Goal: Transaction & Acquisition: Purchase product/service

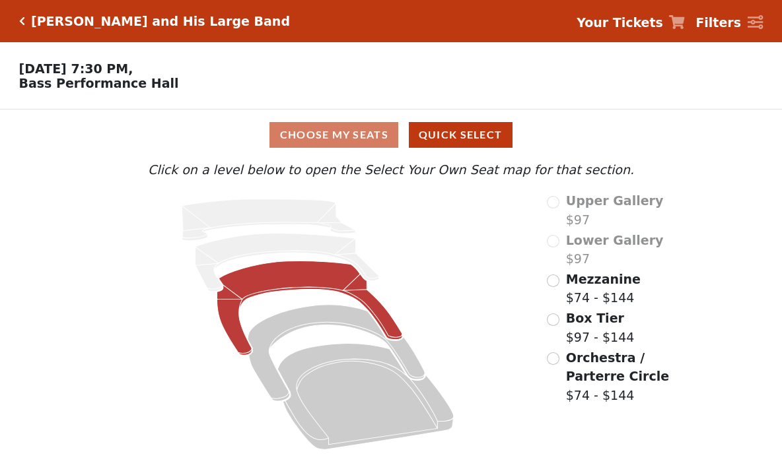
click at [281, 282] on icon at bounding box center [309, 308] width 185 height 94
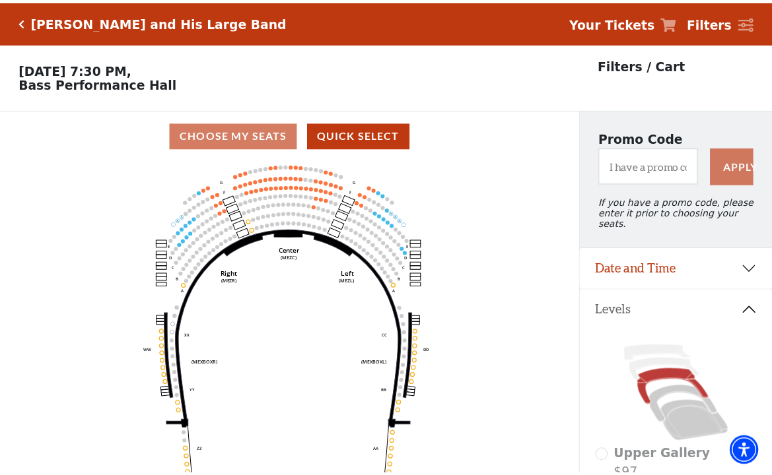
scroll to position [61, 0]
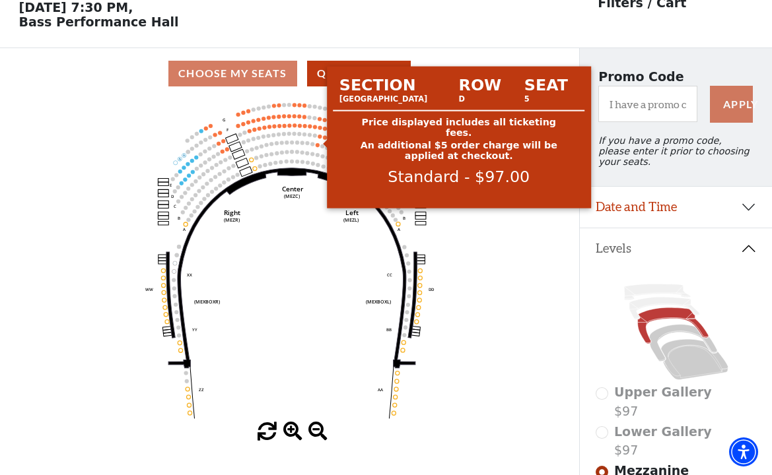
click at [321, 139] on circle at bounding box center [320, 137] width 4 height 4
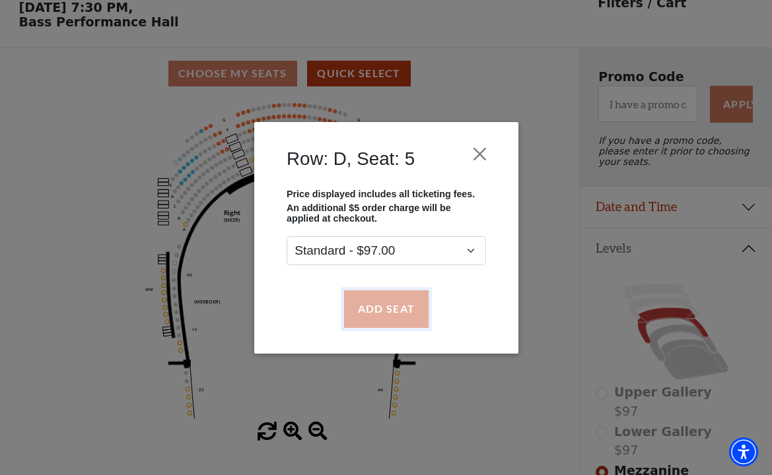
click at [387, 309] on button "Add Seat" at bounding box center [385, 308] width 84 height 37
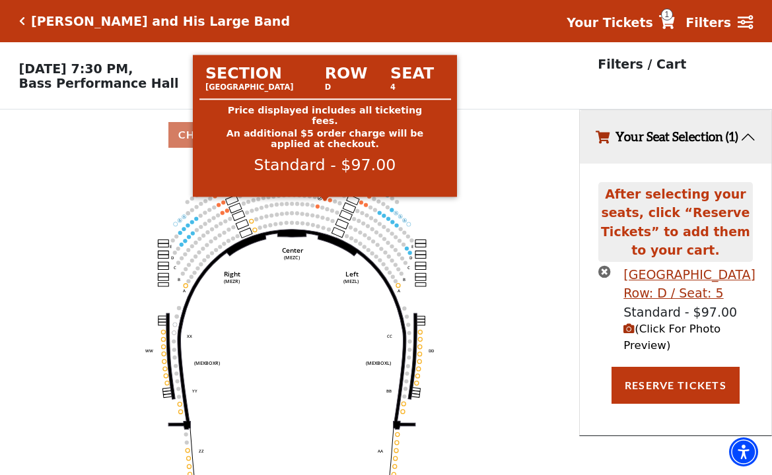
click at [324, 201] on circle at bounding box center [325, 199] width 4 height 4
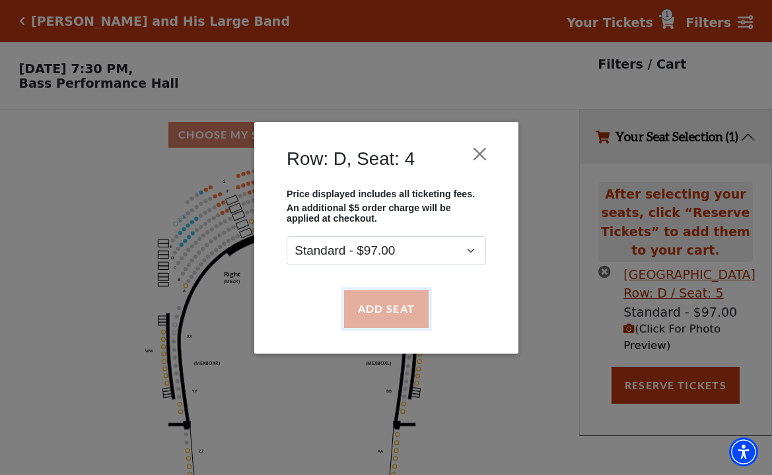
click at [393, 308] on button "Add Seat" at bounding box center [385, 308] width 84 height 37
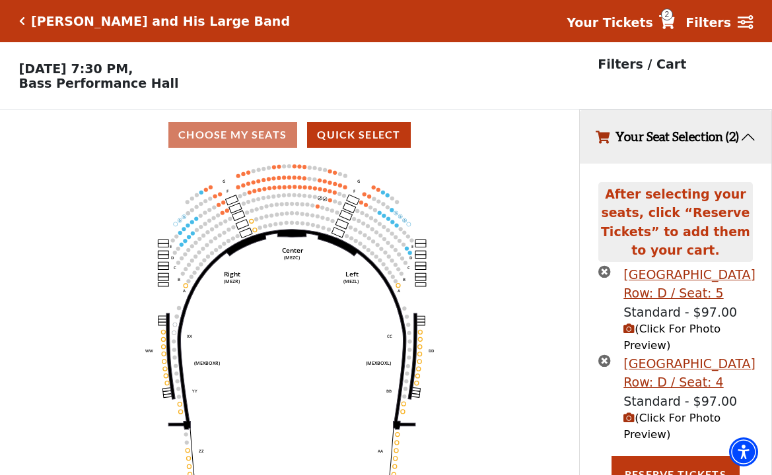
scroll to position [24, 0]
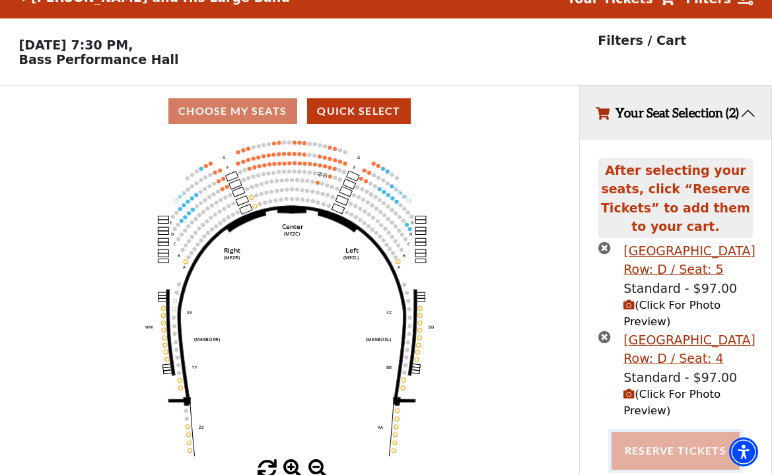
click at [663, 456] on button "Reserve Tickets" at bounding box center [675, 450] width 128 height 37
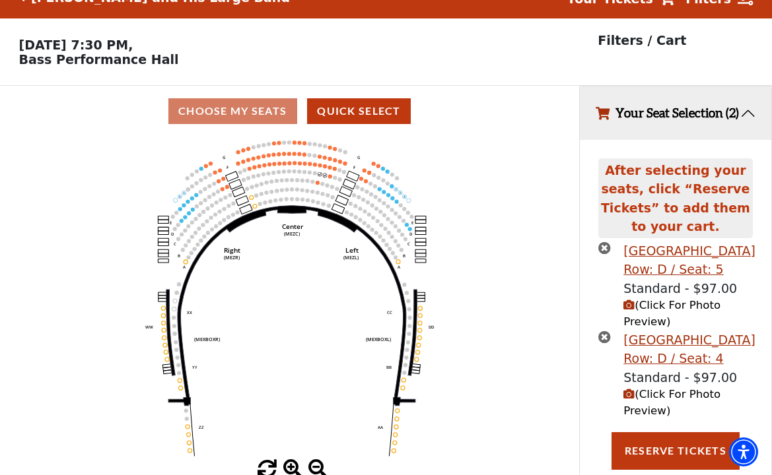
click at [681, 116] on button "Your Seat Selection (2)" at bounding box center [675, 112] width 191 height 53
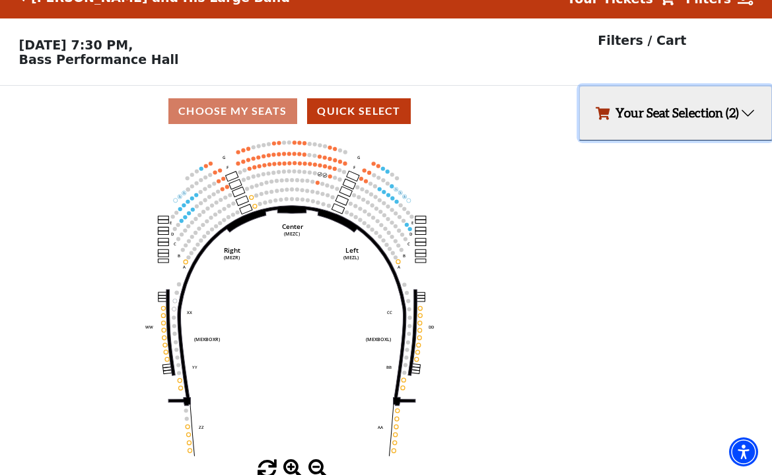
click at [655, 117] on button "Your Seat Selection (2)" at bounding box center [675, 112] width 191 height 53
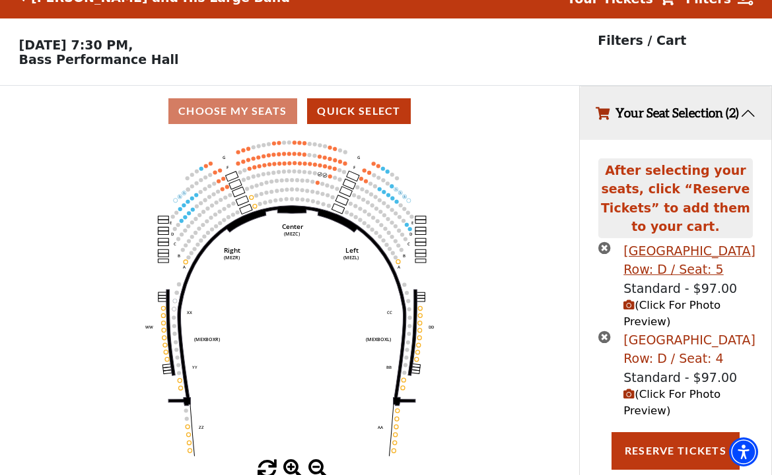
scroll to position [55, 0]
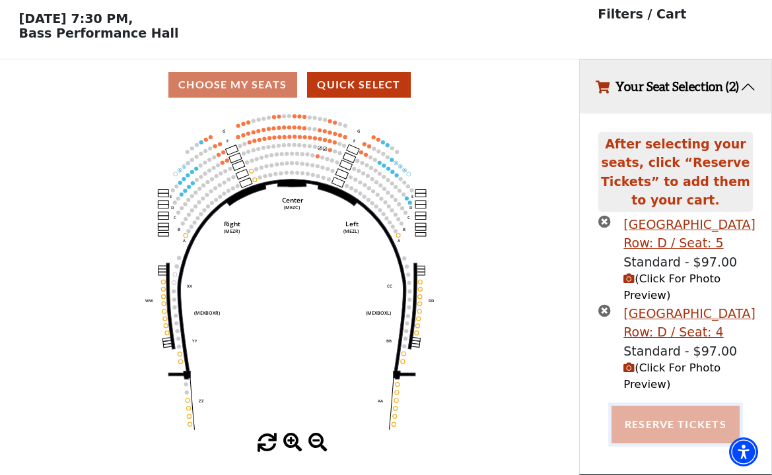
click at [678, 424] on button "Reserve Tickets" at bounding box center [675, 424] width 128 height 37
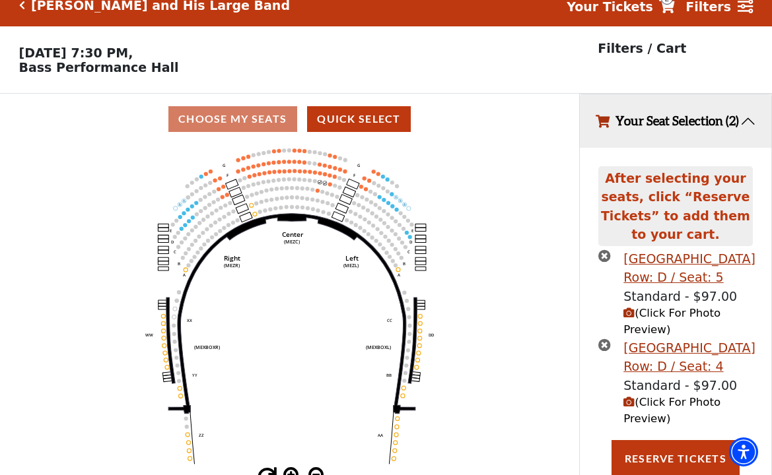
scroll to position [0, 0]
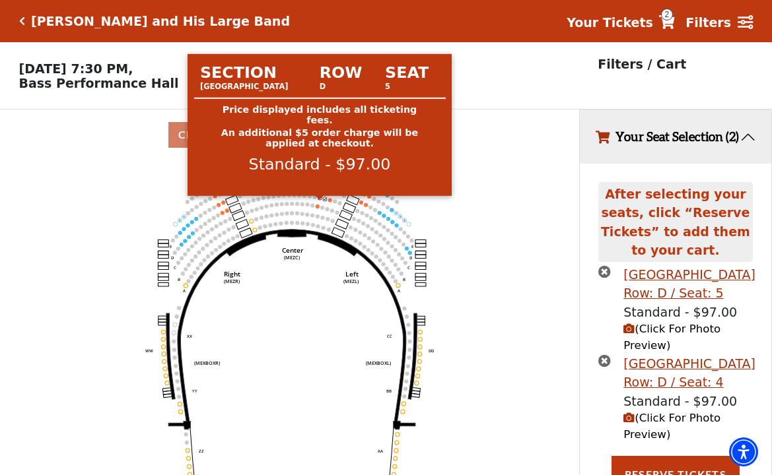
click at [319, 200] on circle at bounding box center [320, 198] width 4 height 4
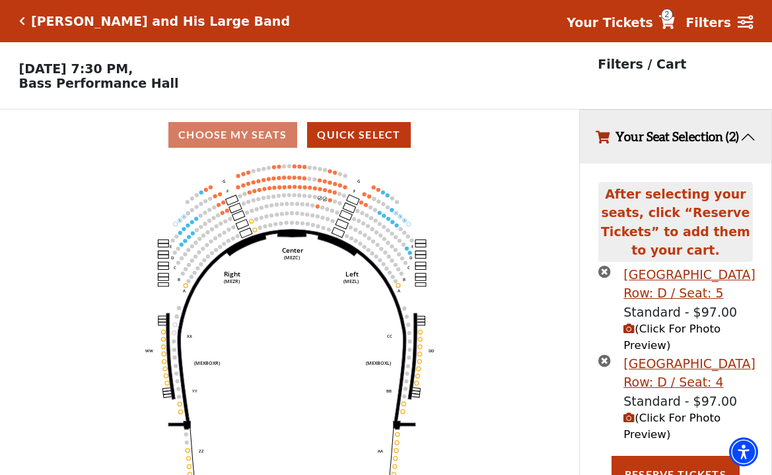
click at [604, 273] on icon "times-circle" at bounding box center [604, 271] width 13 height 13
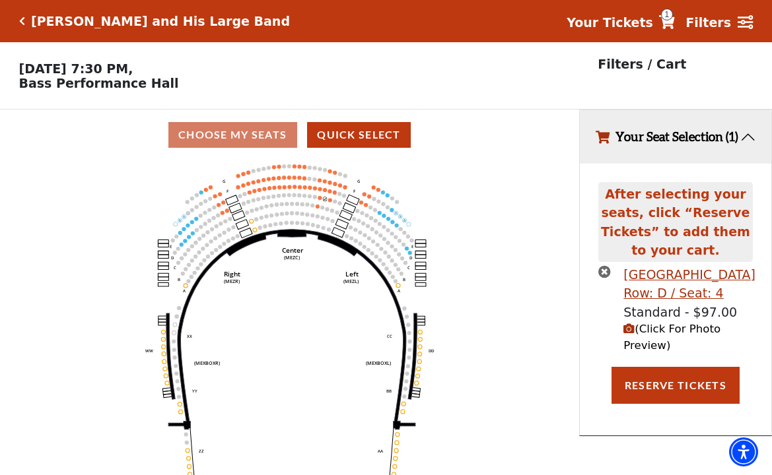
click at [601, 278] on icon "times-circle" at bounding box center [604, 271] width 13 height 13
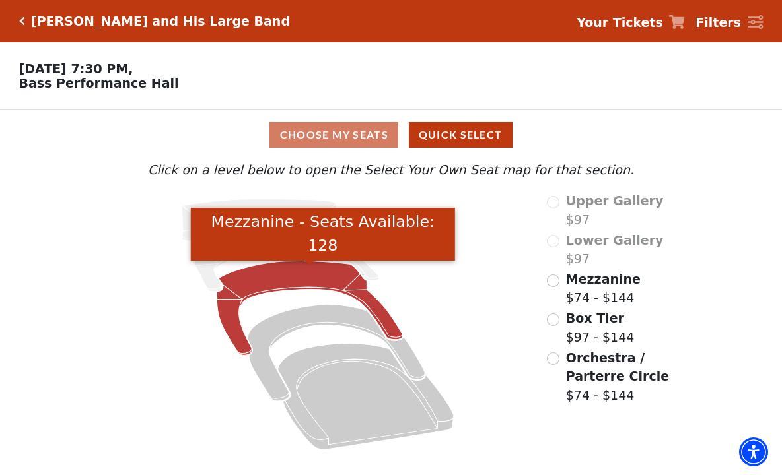
click at [296, 277] on icon "Mezzanine - Seats Available: 128" at bounding box center [309, 308] width 185 height 94
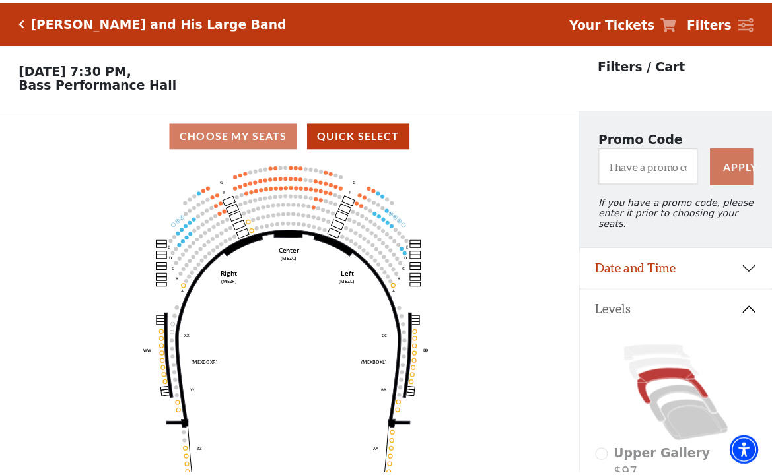
scroll to position [61, 0]
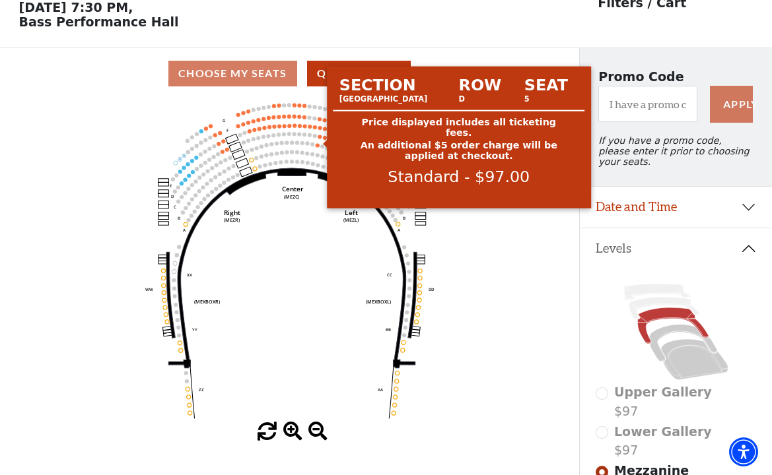
click at [319, 139] on circle at bounding box center [320, 137] width 4 height 4
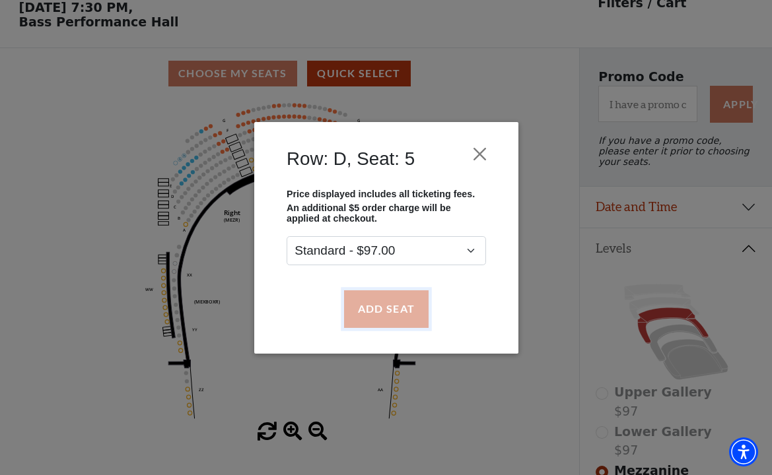
click at [379, 306] on button "Add Seat" at bounding box center [385, 308] width 84 height 37
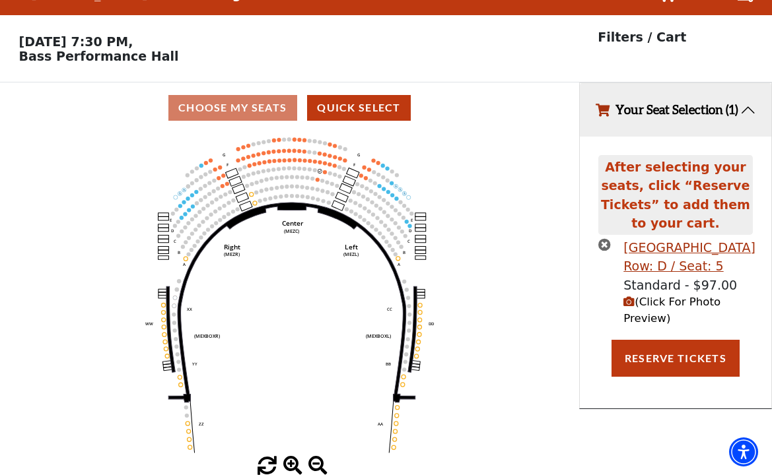
scroll to position [0, 0]
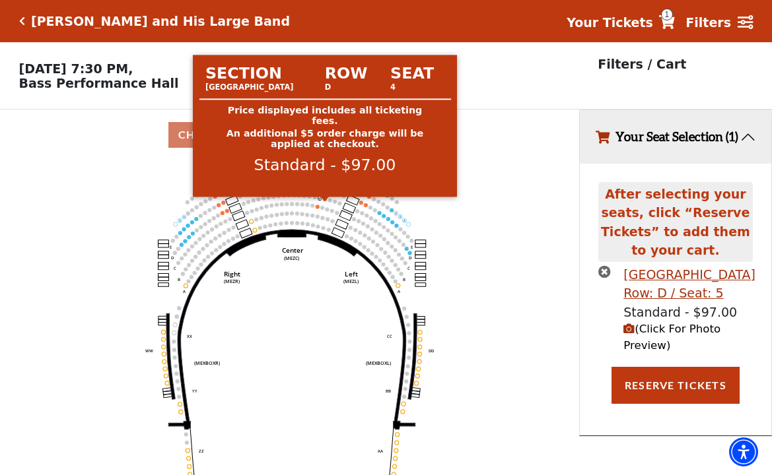
click at [325, 201] on circle at bounding box center [325, 199] width 4 height 4
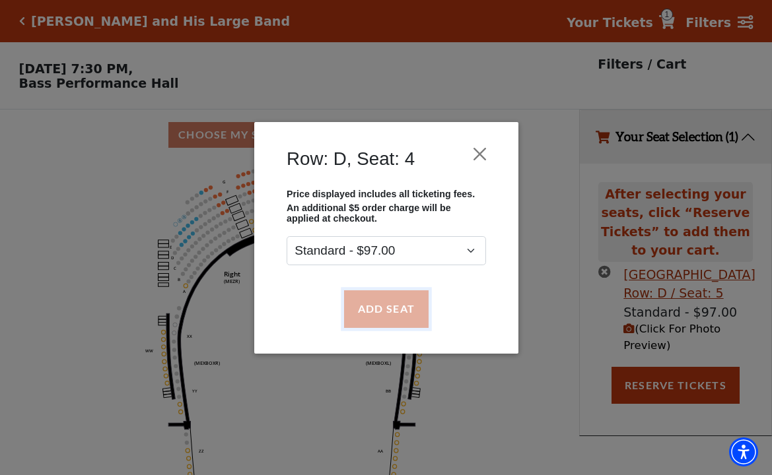
click at [381, 306] on button "Add Seat" at bounding box center [385, 308] width 84 height 37
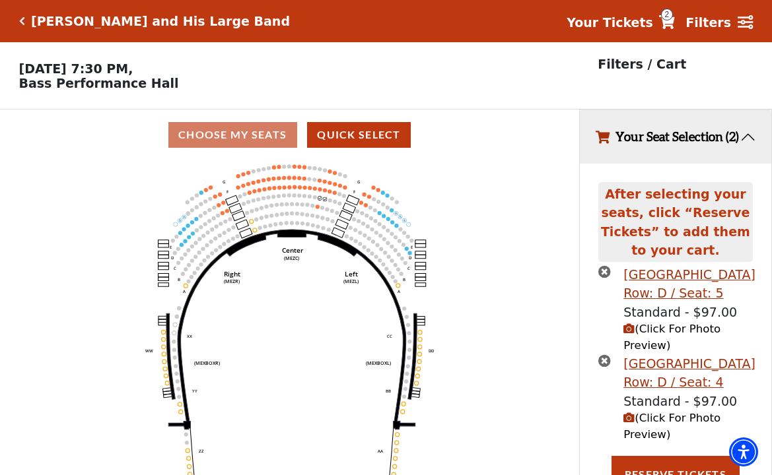
scroll to position [24, 0]
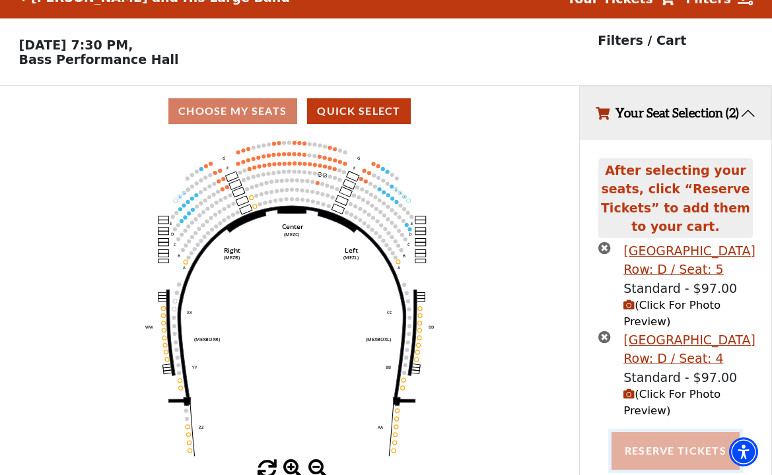
click at [667, 455] on button "Reserve Tickets" at bounding box center [675, 450] width 128 height 37
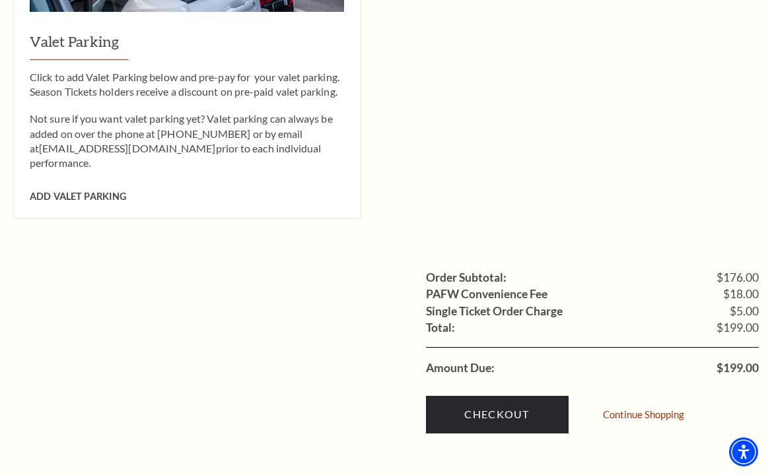
scroll to position [1188, 0]
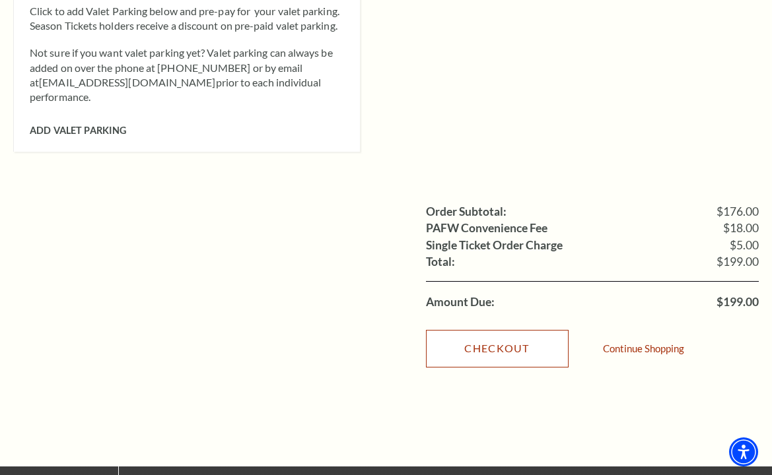
click at [495, 330] on link "Checkout" at bounding box center [497, 348] width 143 height 37
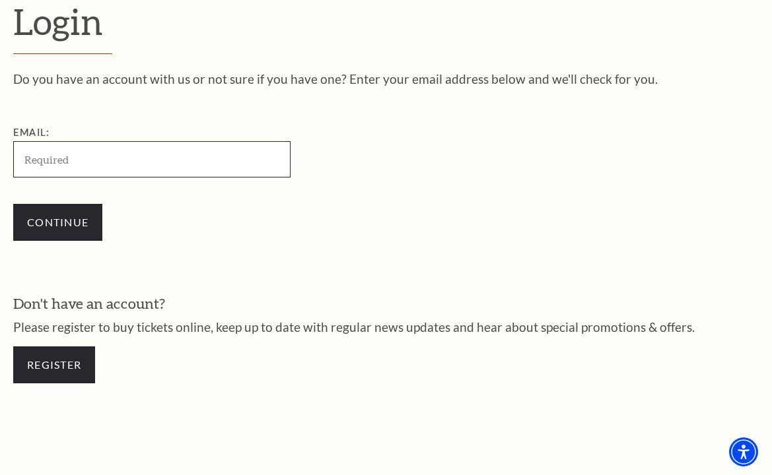
paste input "deudibeiic21@mail.com"
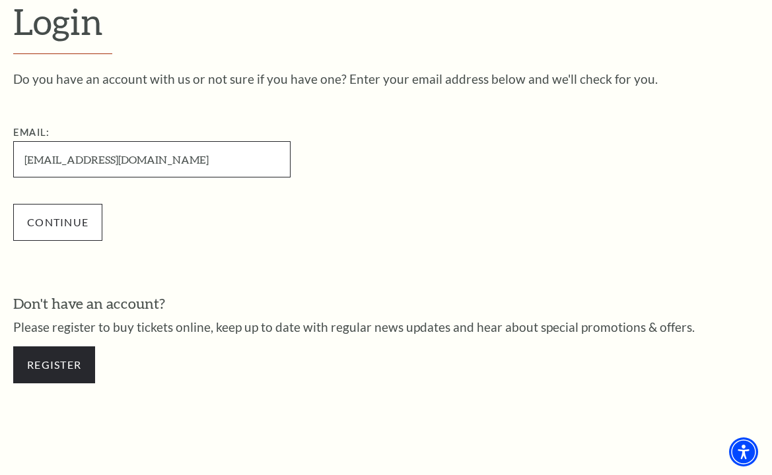
type input "deudibeiic21@mail.com"
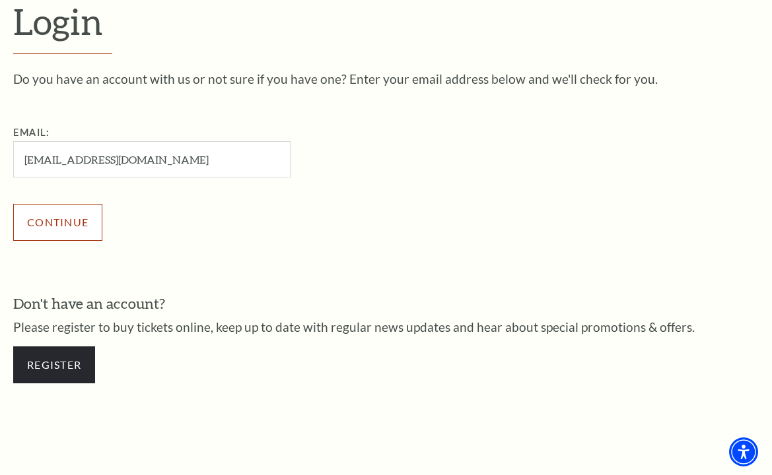
click at [64, 220] on input "Continue" at bounding box center [57, 222] width 89 height 37
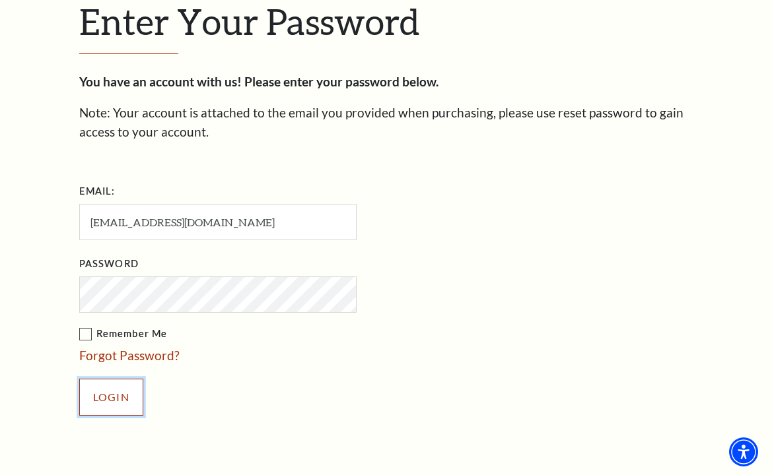
click at [112, 397] on input "Login" at bounding box center [111, 397] width 64 height 37
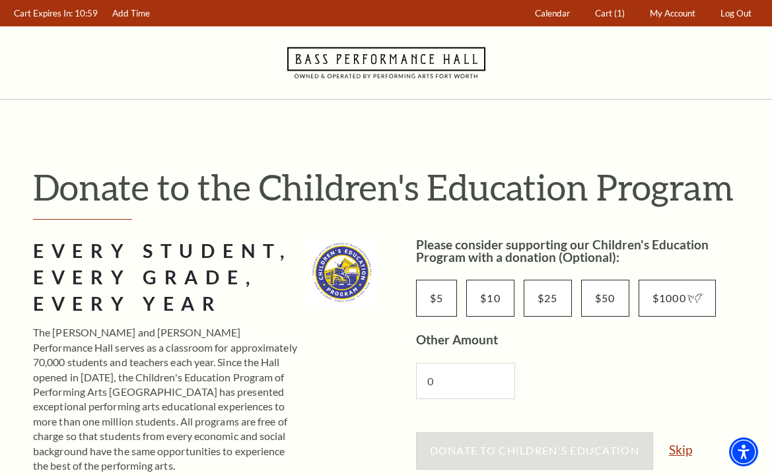
click at [683, 452] on link "Skip" at bounding box center [680, 450] width 23 height 13
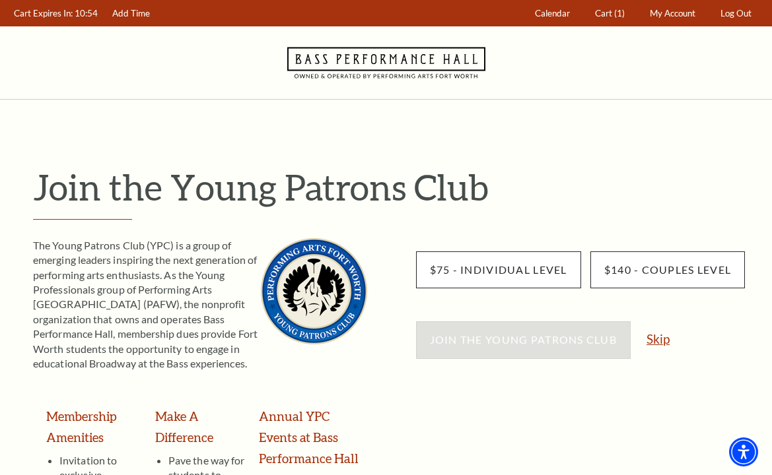
click at [661, 340] on link "Skip" at bounding box center [657, 339] width 23 height 13
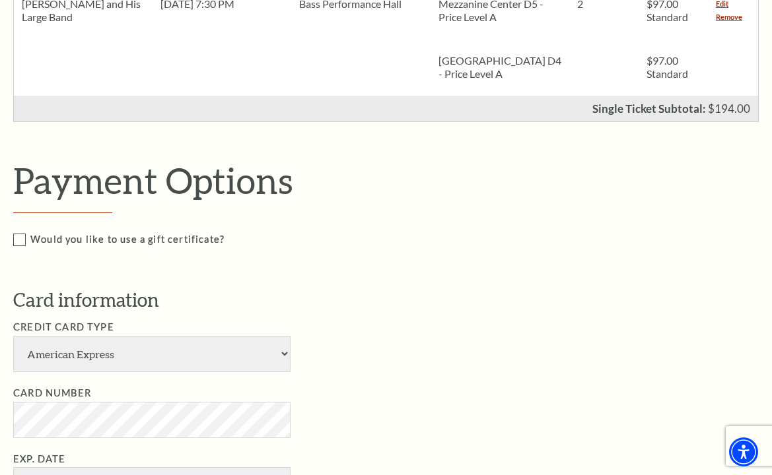
scroll to position [528, 0]
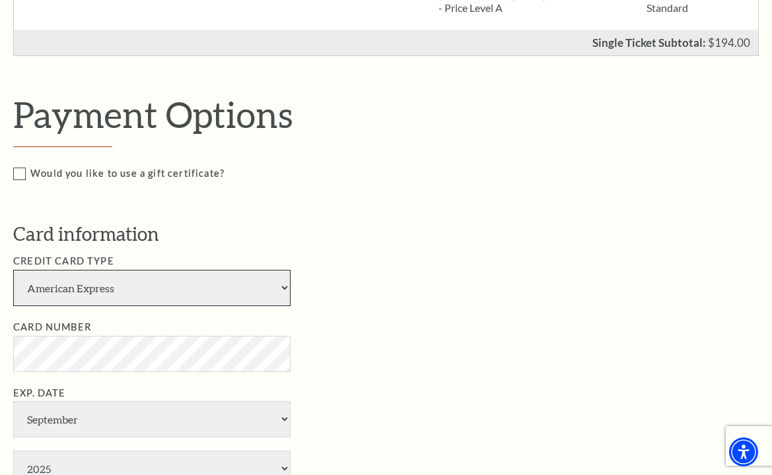
click at [281, 288] on select "American Express Visa Master Card Discover" at bounding box center [151, 288] width 277 height 36
select select "24"
click at [13, 270] on select "American Express Visa Master Card Discover" at bounding box center [151, 288] width 277 height 36
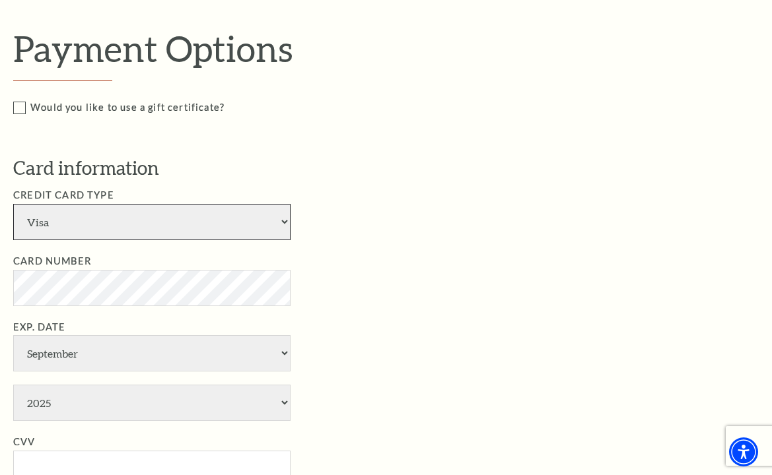
scroll to position [660, 0]
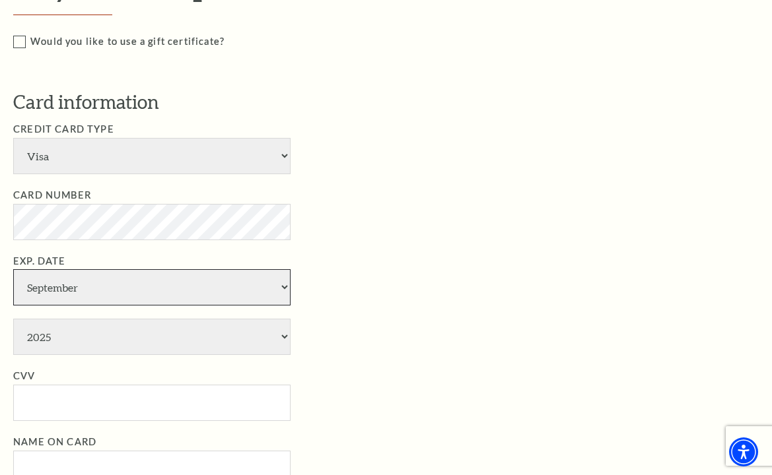
click at [51, 289] on select "January February March April May June July August September October November De…" at bounding box center [151, 287] width 277 height 36
select select "5"
click at [13, 269] on select "January February March April May June July August September October November De…" at bounding box center [151, 287] width 277 height 36
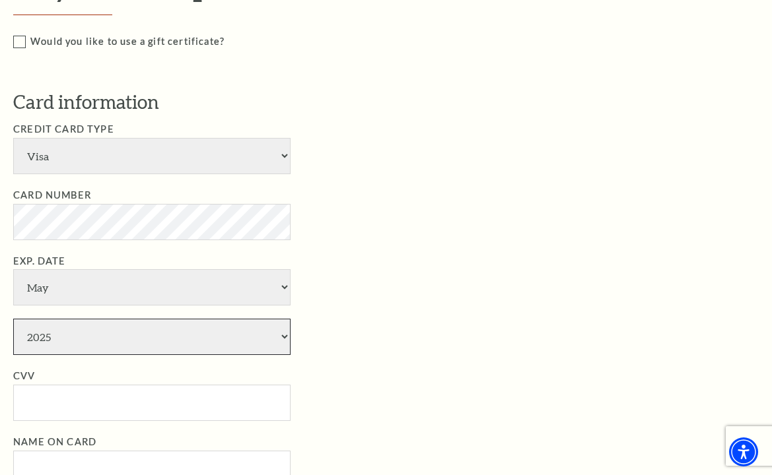
click at [61, 337] on select "2025 2026 2027 2028 2029 2030 2031 2032 2033 2034" at bounding box center [151, 337] width 277 height 36
select select "2030"
click at [13, 319] on select "2025 2026 2027 2028 2029 2030 2031 2032 2033 2034" at bounding box center [151, 337] width 277 height 36
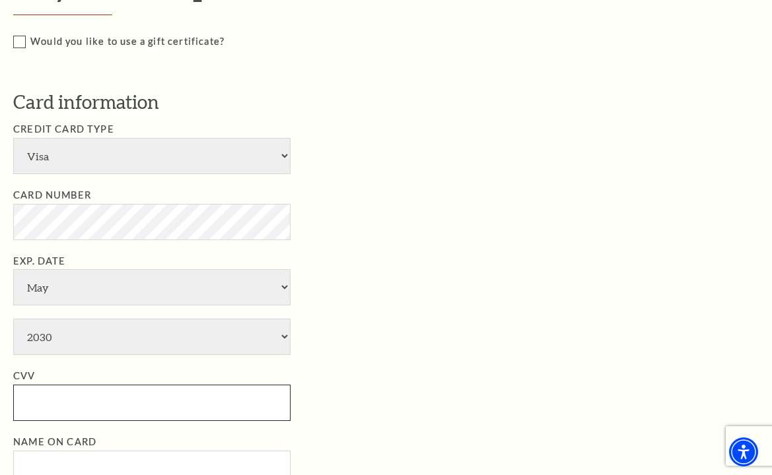
click at [36, 404] on input "CVV" at bounding box center [151, 403] width 277 height 36
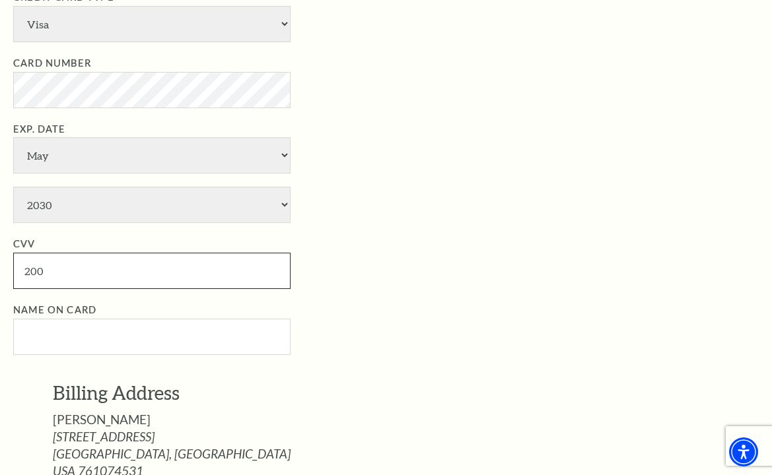
scroll to position [858, 0]
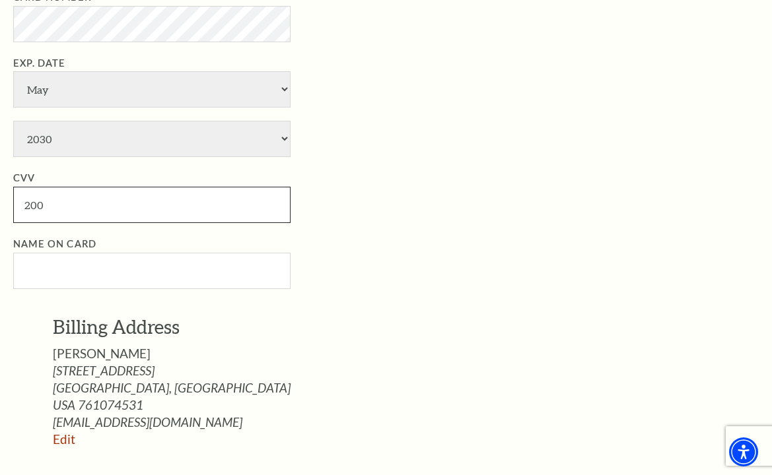
type input "200"
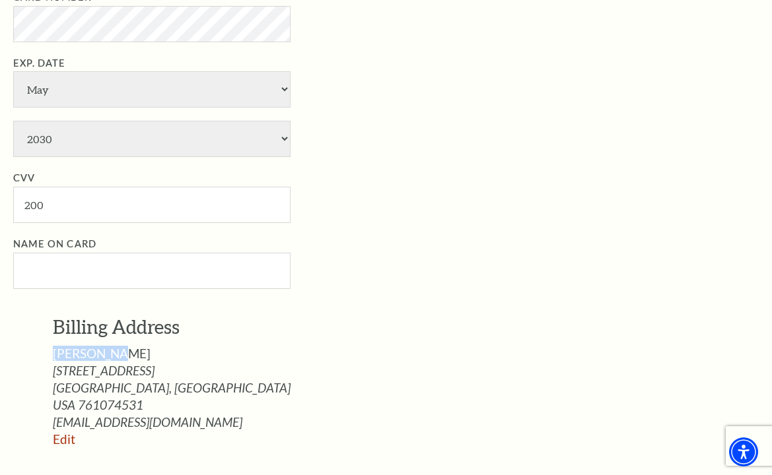
drag, startPoint x: 51, startPoint y: 352, endPoint x: 129, endPoint y: 354, distance: 77.3
copy span "[PERSON_NAME]"
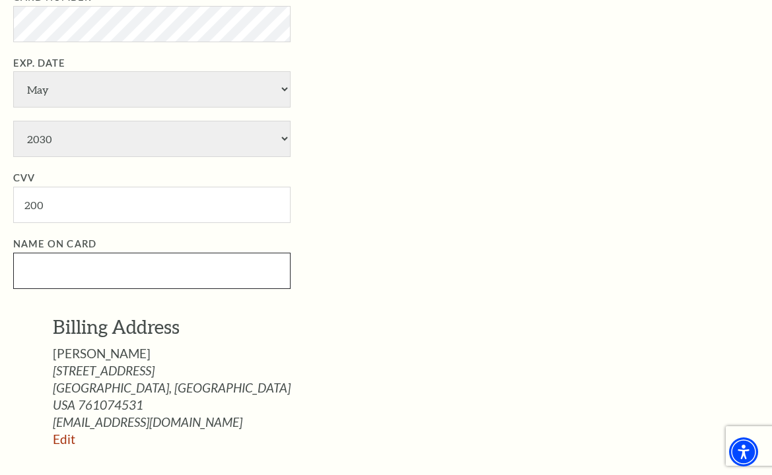
click at [36, 272] on input "Name on Card" at bounding box center [151, 271] width 277 height 36
paste input "[PERSON_NAME]"
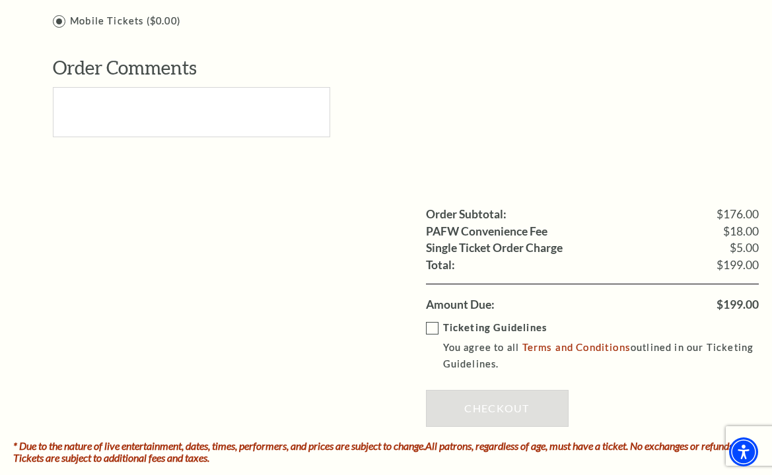
scroll to position [1452, 0]
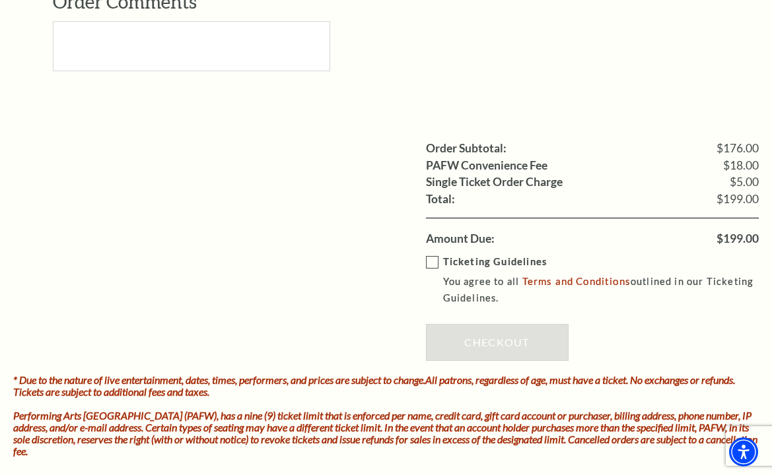
type input "[PERSON_NAME]"
click at [432, 254] on label "Ticketing Guidelines You agree to all Terms and Conditions outlined in our Tick…" at bounding box center [602, 280] width 352 height 53
click at [0, 0] on input "Ticketing Guidelines You agree to all Terms and Conditions outlined in our Tick…" at bounding box center [0, 0] width 0 height 0
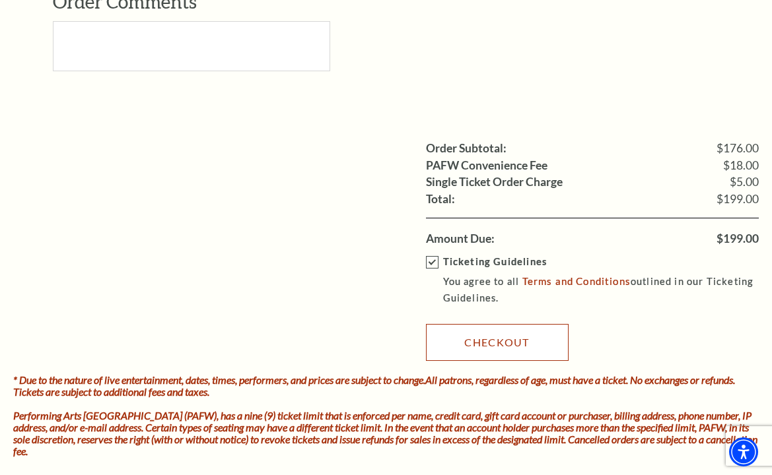
click at [501, 333] on link "Checkout" at bounding box center [497, 342] width 143 height 37
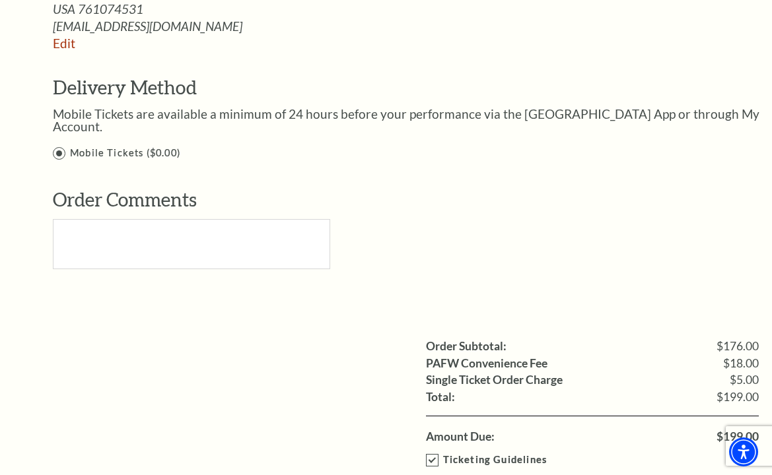
scroll to position [1188, 0]
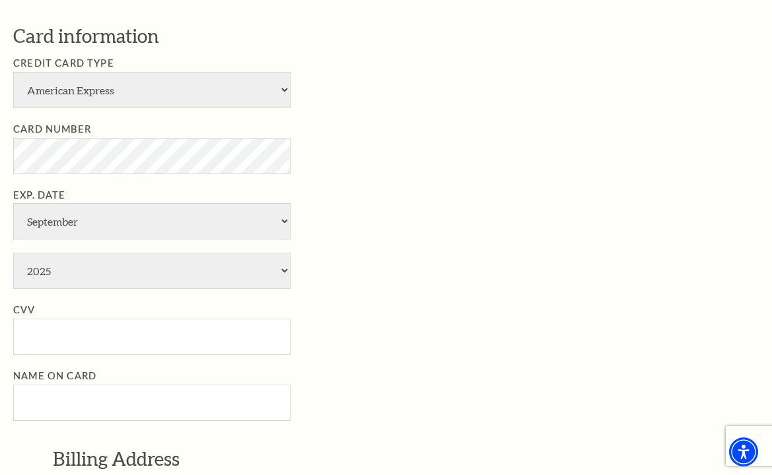
scroll to position [660, 0]
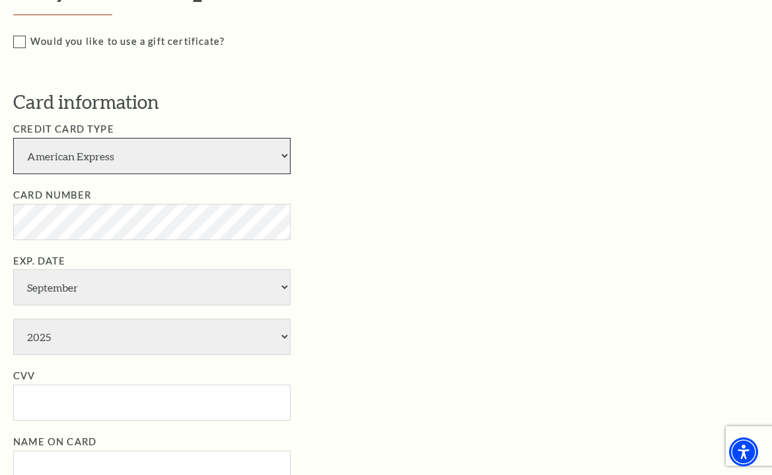
click at [280, 158] on select "American Express Visa Master Card Discover" at bounding box center [151, 156] width 277 height 36
select select "24"
click at [13, 138] on select "American Express Visa Master Card Discover" at bounding box center [151, 156] width 277 height 36
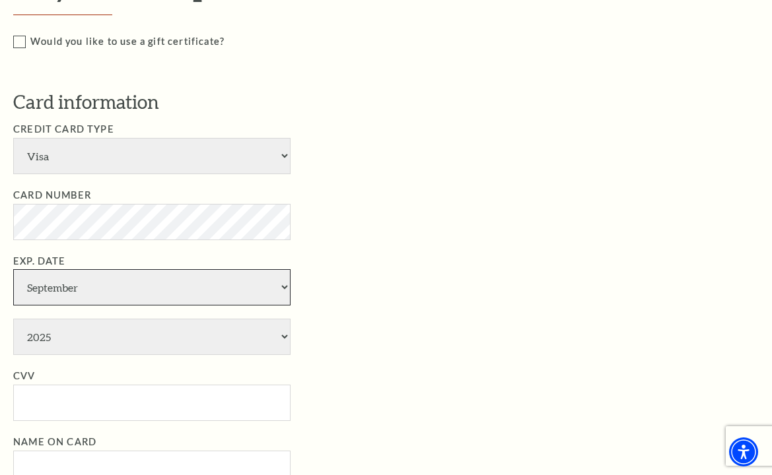
click at [64, 290] on select "January February March April May June July August September October November De…" at bounding box center [151, 287] width 277 height 36
click at [13, 269] on select "January February March April May June July August September October November De…" at bounding box center [151, 287] width 277 height 36
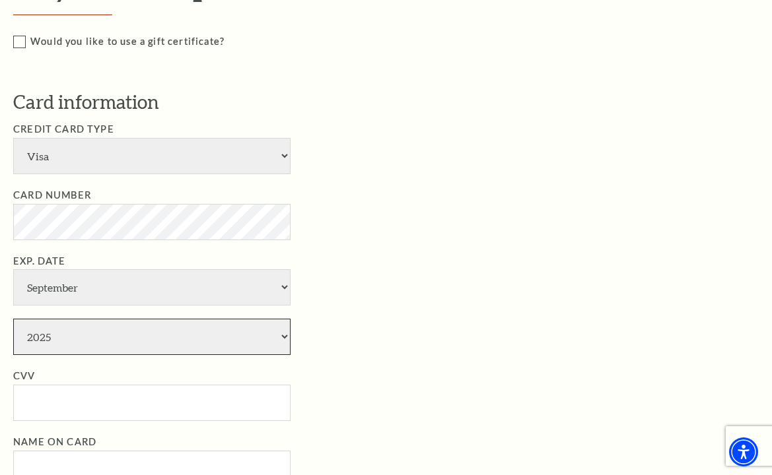
click at [98, 339] on select "2025 2026 2027 2028 2029 2030 2031 2032 2033 2034" at bounding box center [151, 337] width 277 height 36
select select "2030"
click at [13, 319] on select "2025 2026 2027 2028 2029 2030 2031 2032 2033 2034" at bounding box center [151, 337] width 277 height 36
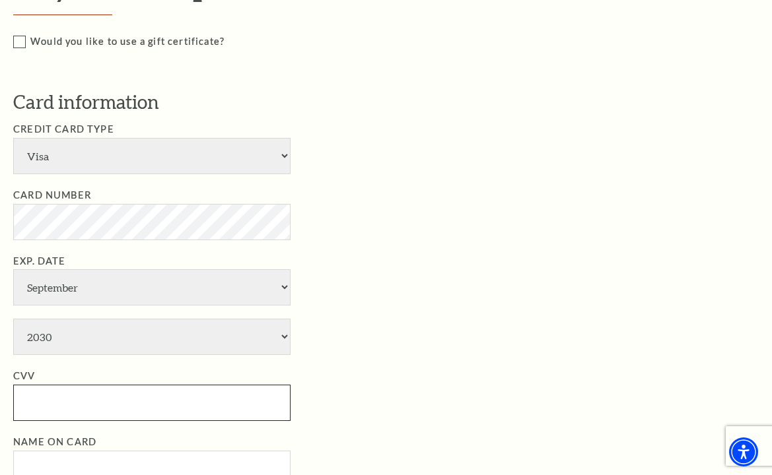
click at [36, 398] on input "CVV" at bounding box center [151, 403] width 277 height 36
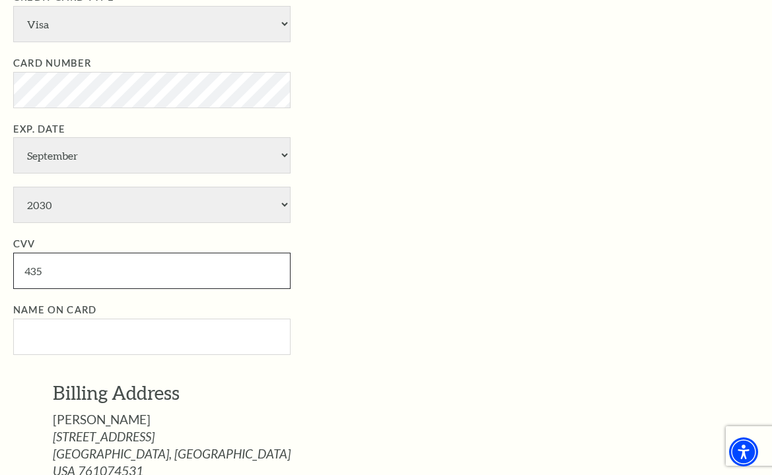
scroll to position [858, 0]
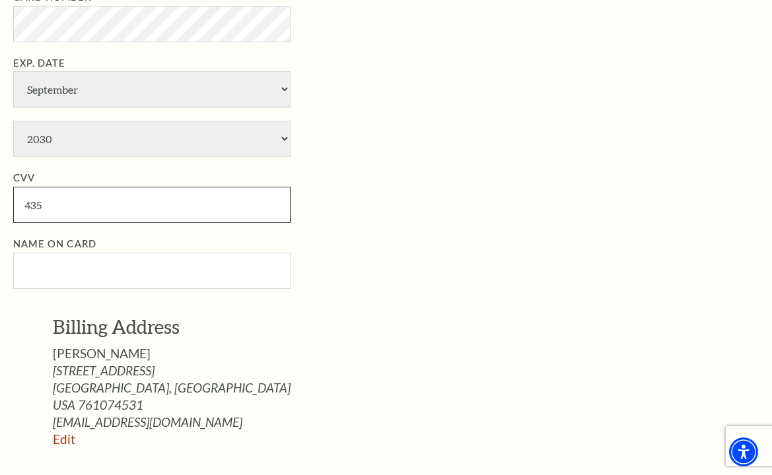
type input "435"
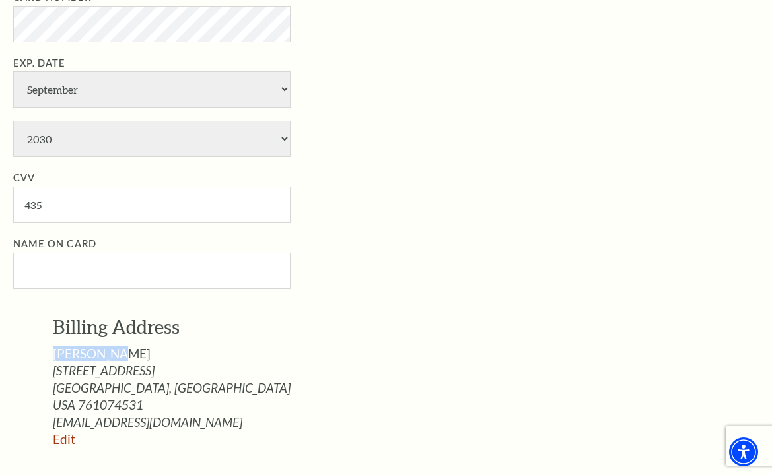
drag, startPoint x: 54, startPoint y: 354, endPoint x: 119, endPoint y: 359, distance: 65.5
click at [119, 359] on span "[PERSON_NAME]" at bounding box center [102, 353] width 98 height 15
copy span "[PERSON_NAME]"
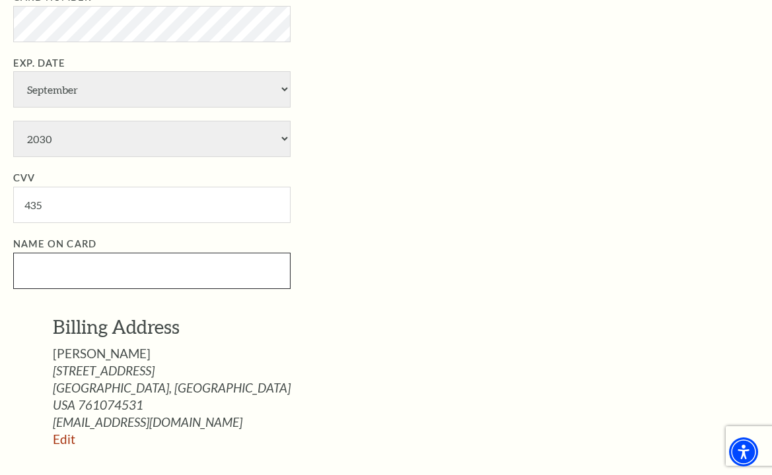
click at [48, 271] on input "Name on Card" at bounding box center [151, 271] width 277 height 36
paste input "[PERSON_NAME]"
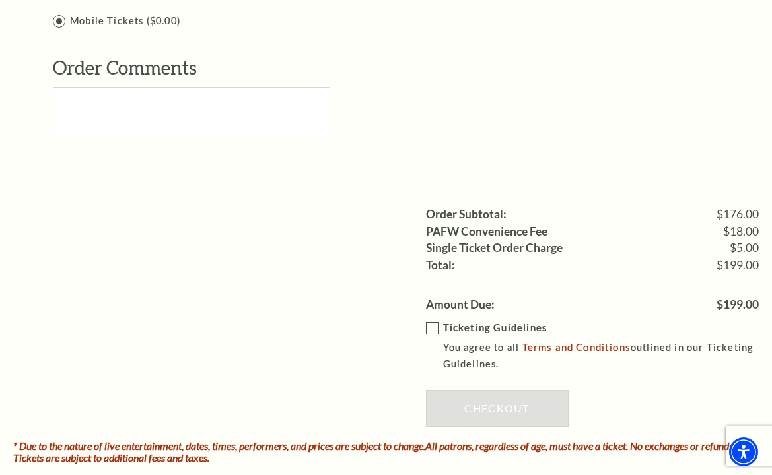
scroll to position [1452, 0]
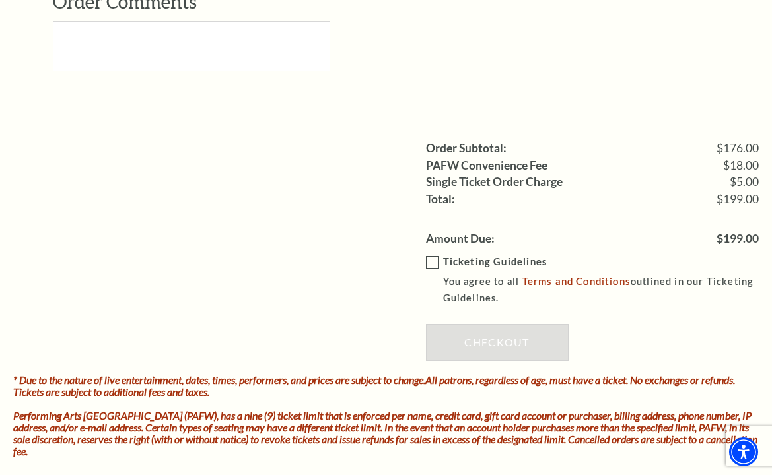
type input "[PERSON_NAME]"
click at [431, 254] on label "Ticketing Guidelines You agree to all Terms and Conditions outlined in our Tick…" at bounding box center [602, 280] width 352 height 53
click at [0, 0] on input "Ticketing Guidelines You agree to all Terms and Conditions outlined in our Tick…" at bounding box center [0, 0] width 0 height 0
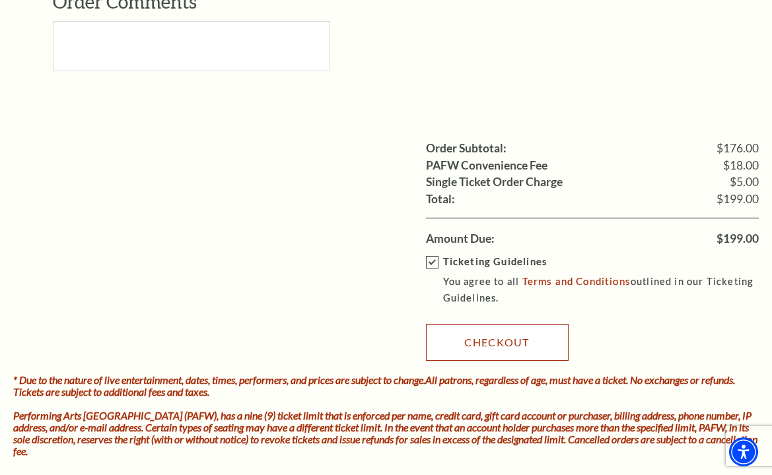
click at [489, 334] on link "Checkout" at bounding box center [497, 342] width 143 height 37
